Goal: Information Seeking & Learning: Find specific fact

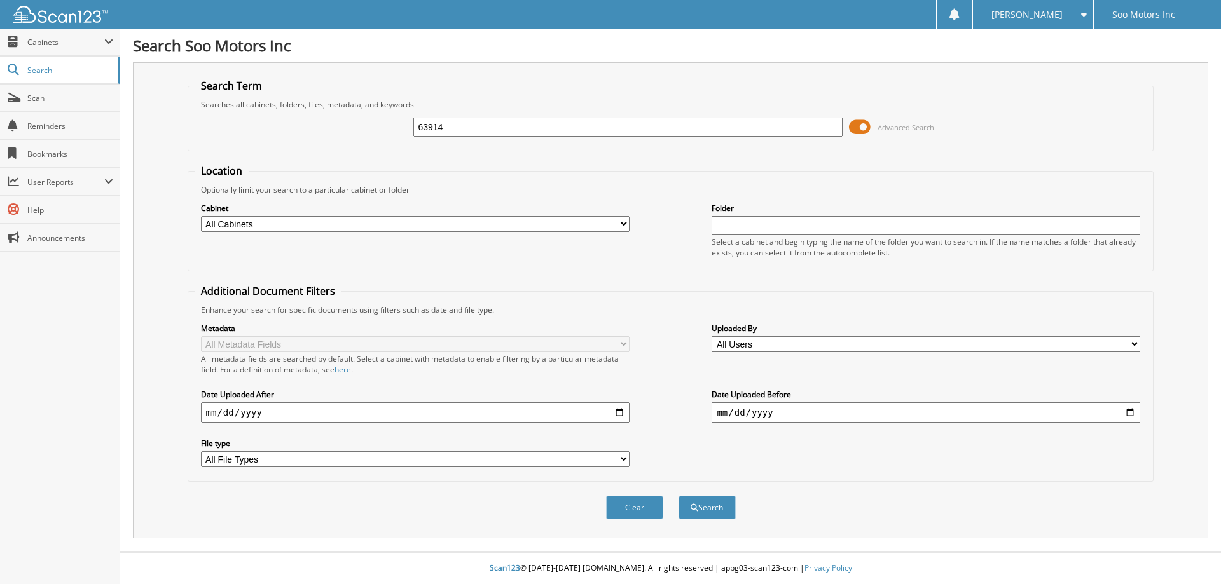
type input "63914"
drag, startPoint x: 868, startPoint y: 130, endPoint x: 858, endPoint y: 220, distance: 90.3
click at [869, 131] on span at bounding box center [860, 127] width 22 height 19
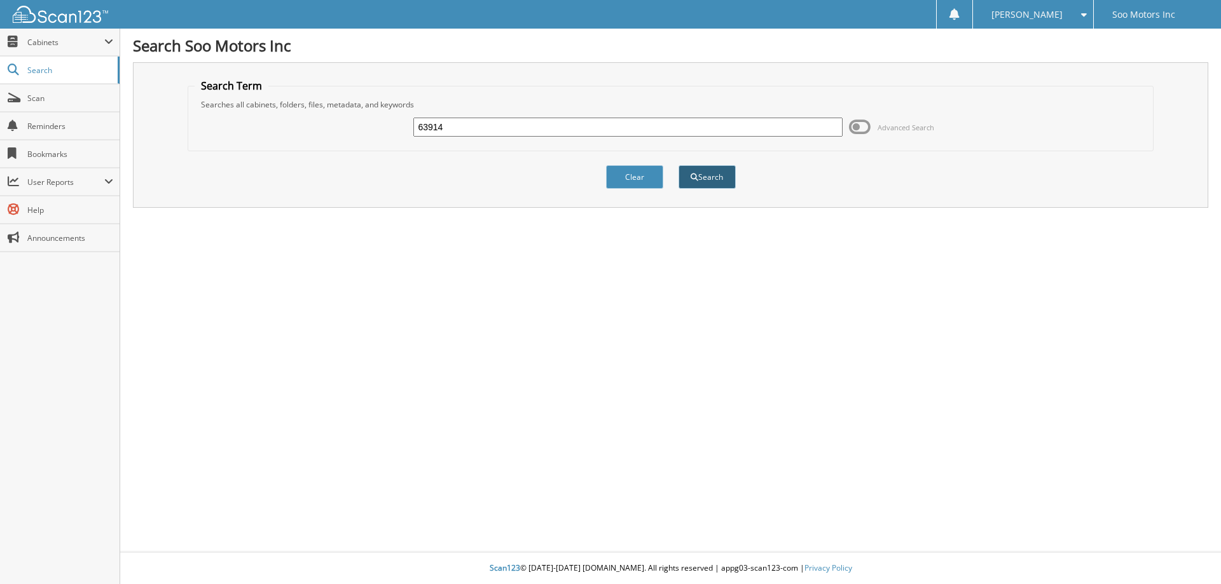
click at [704, 176] on button "Search" at bounding box center [706, 177] width 57 height 24
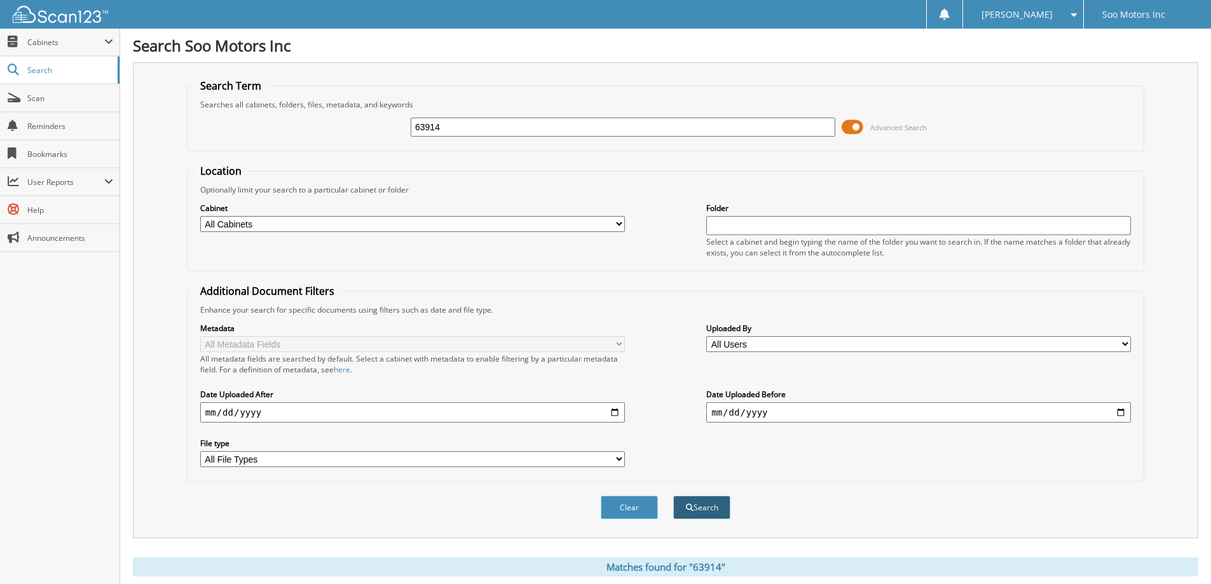
click at [708, 515] on button "Search" at bounding box center [701, 508] width 57 height 24
click at [855, 127] on span at bounding box center [853, 127] width 22 height 19
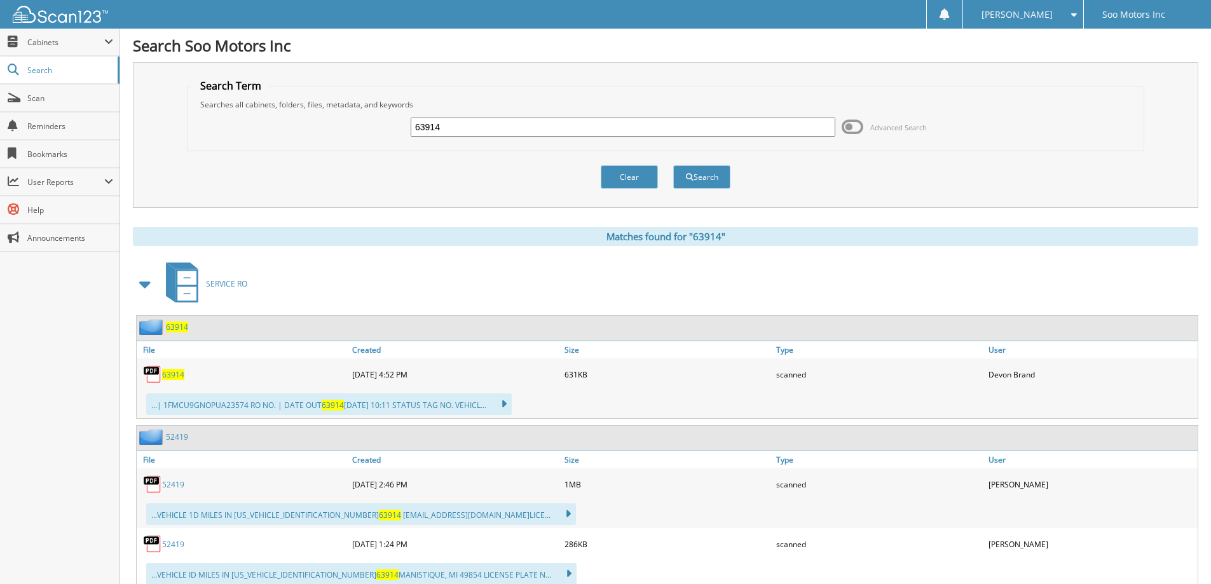
click at [176, 373] on span "63914" at bounding box center [173, 374] width 22 height 11
